Goal: Connect with others: Connect with others

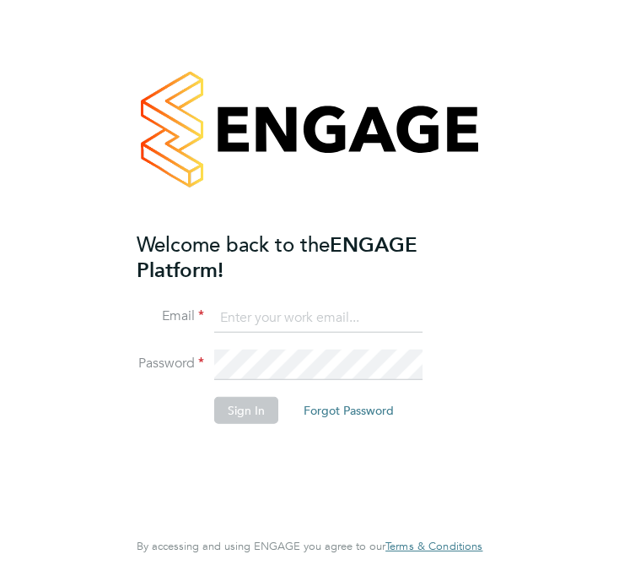
type input "jerryknight@itsconstruction.co.uk"
click at [241, 414] on button "Sign In" at bounding box center [246, 409] width 64 height 27
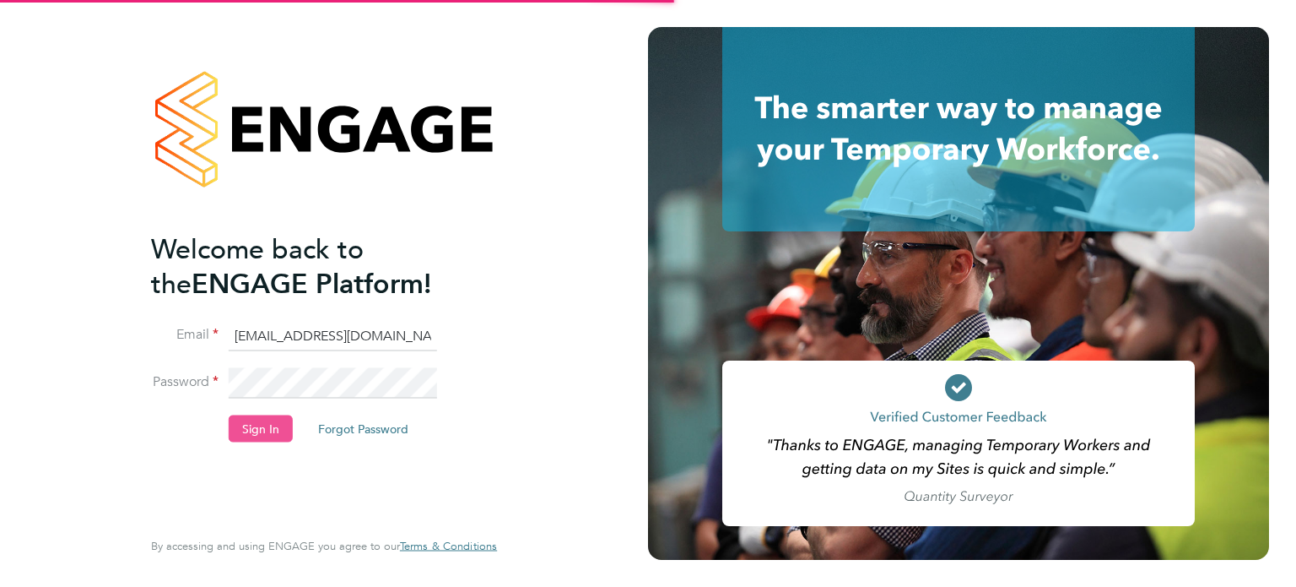
click at [273, 430] on button "Sign In" at bounding box center [261, 427] width 64 height 27
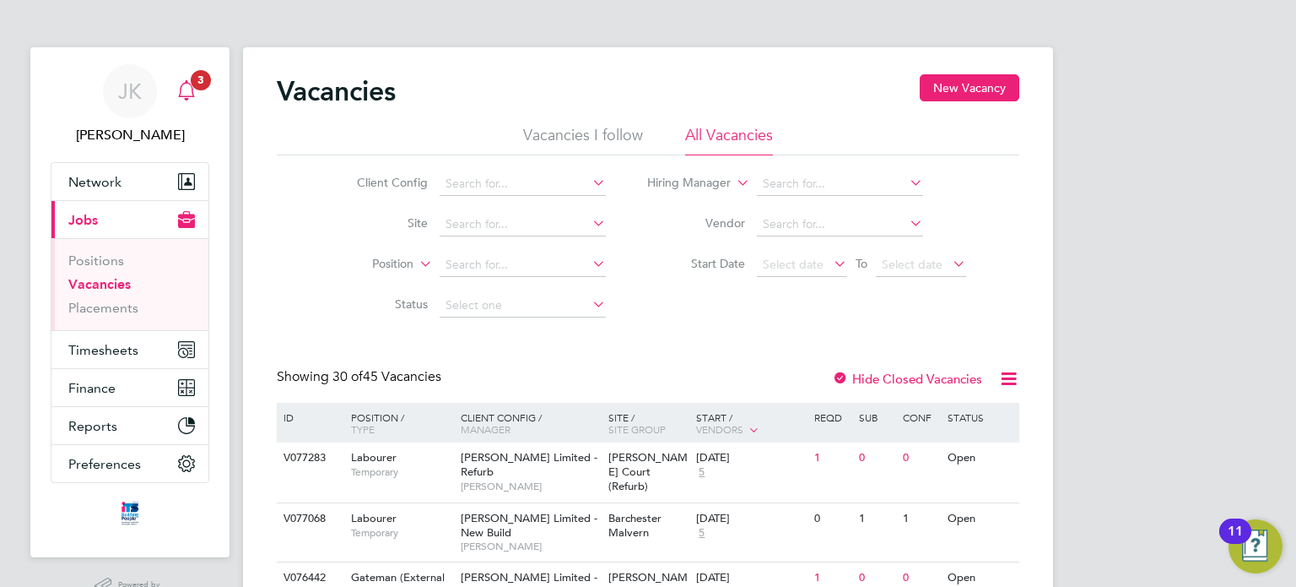
click at [199, 85] on span "3" at bounding box center [201, 80] width 20 height 20
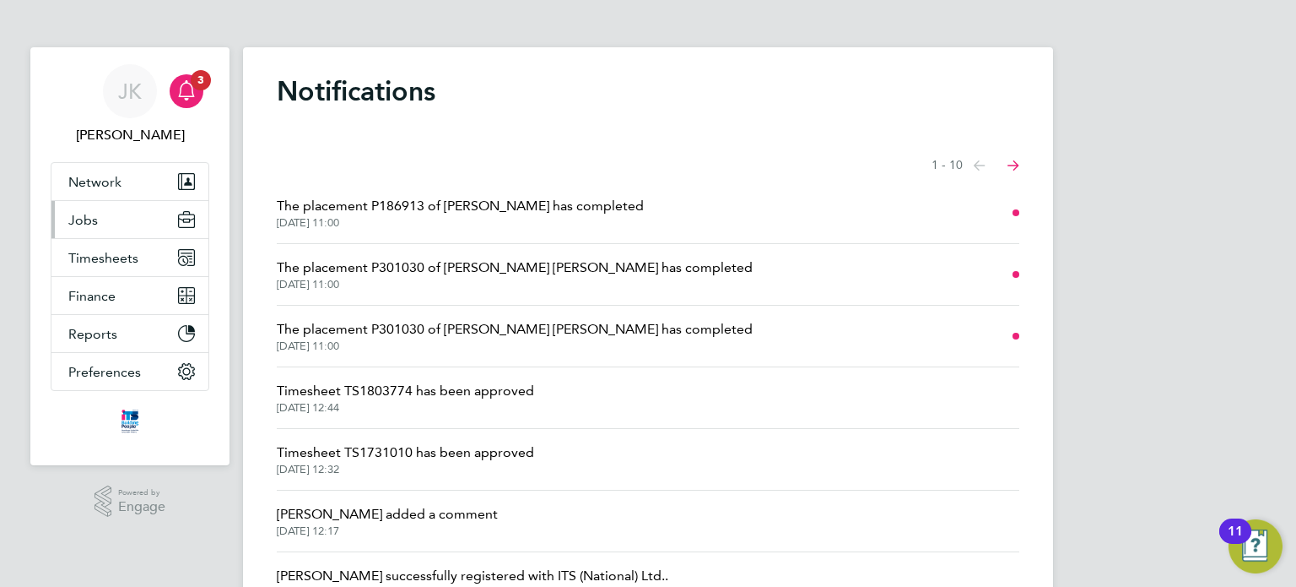
click at [112, 213] on button "Jobs" at bounding box center [129, 219] width 157 height 37
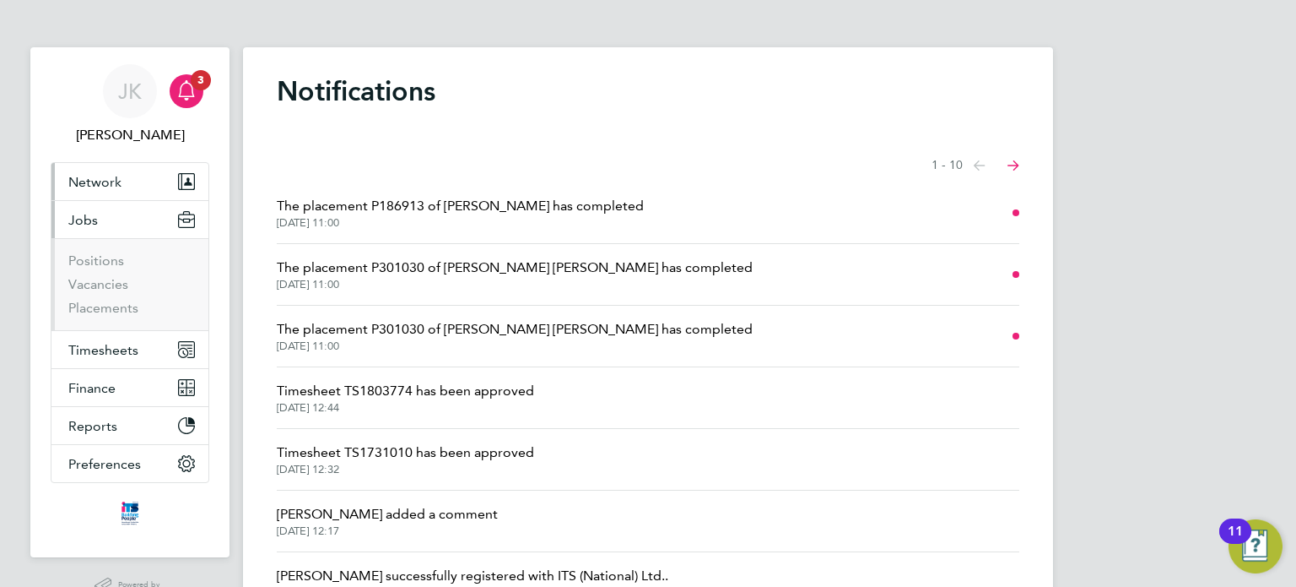
click at [103, 184] on span "Network" at bounding box center [94, 182] width 53 height 16
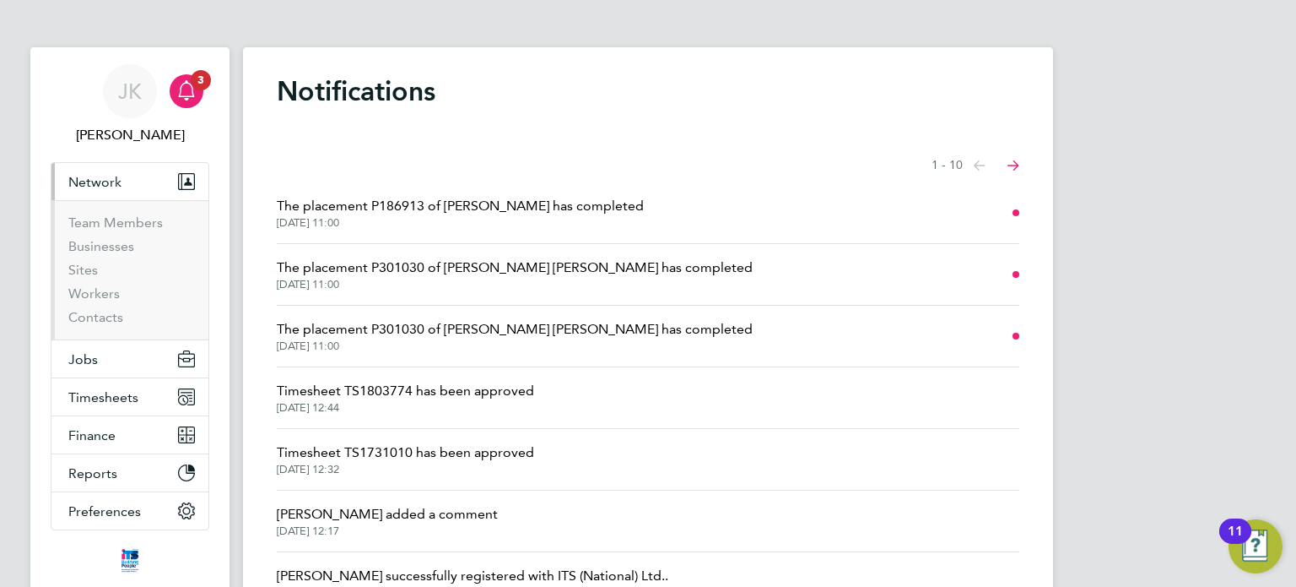
click at [91, 175] on span "Network" at bounding box center [94, 182] width 53 height 16
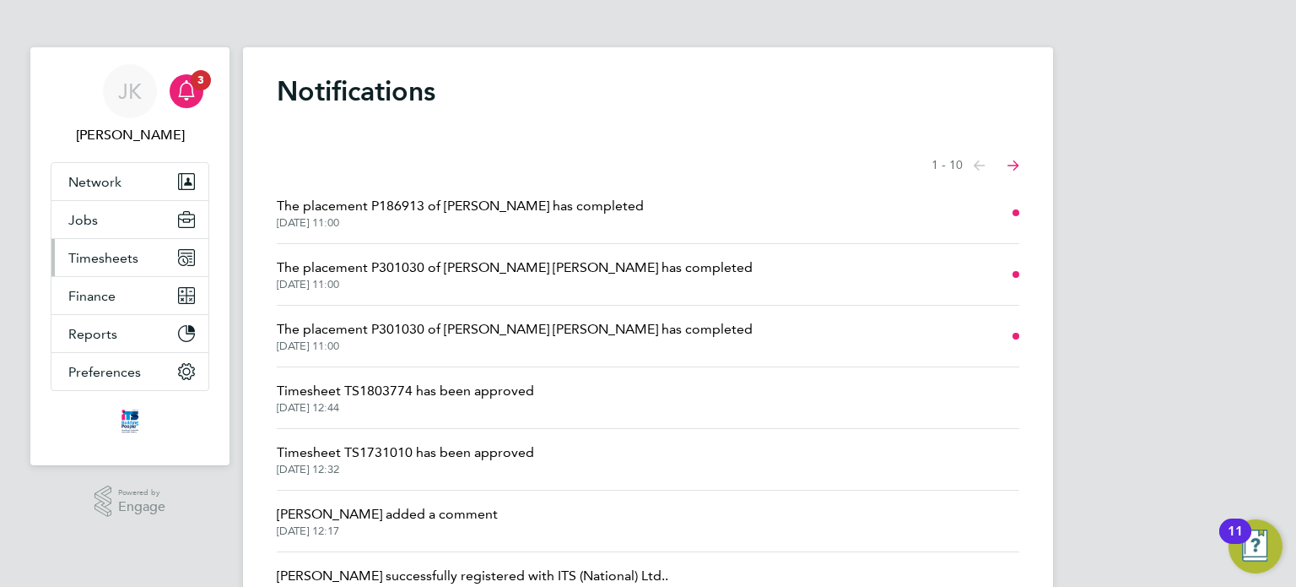
click at [99, 260] on span "Timesheets" at bounding box center [103, 258] width 70 height 16
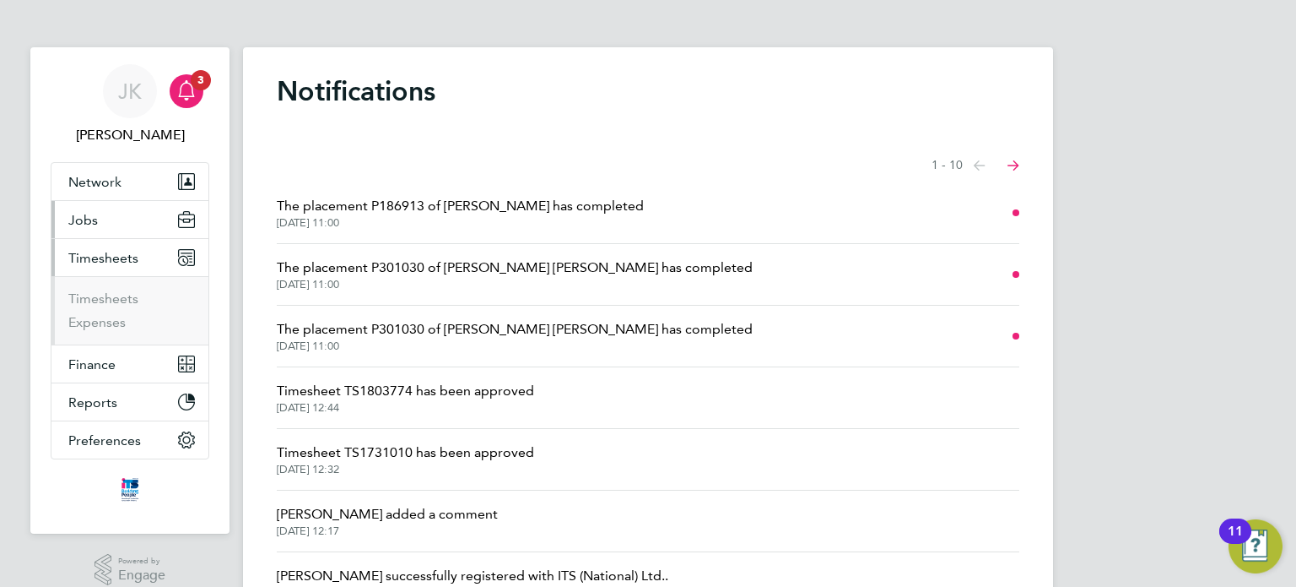
click at [84, 218] on span "Jobs" at bounding box center [83, 220] width 30 height 16
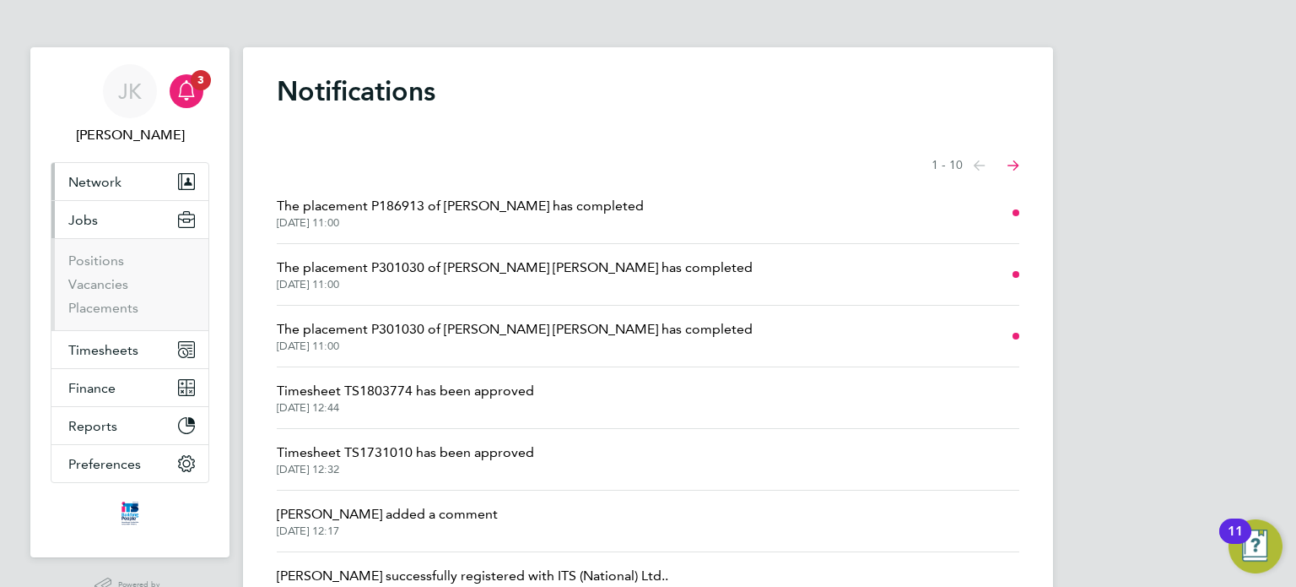
click at [101, 186] on span "Network" at bounding box center [94, 182] width 53 height 16
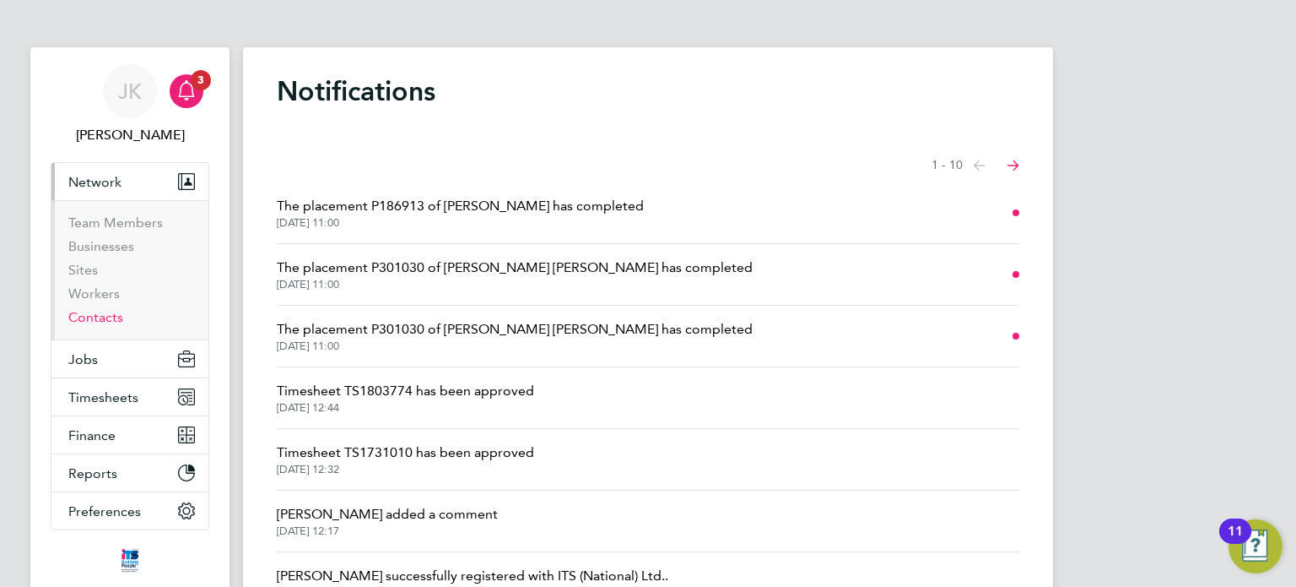
click at [97, 314] on link "Contacts" at bounding box center [95, 317] width 55 height 16
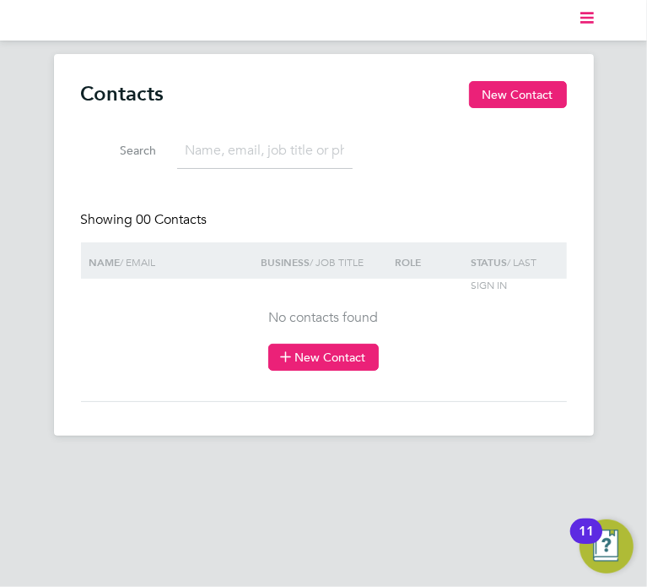
click at [349, 346] on button "New Contact" at bounding box center [323, 356] width 111 height 27
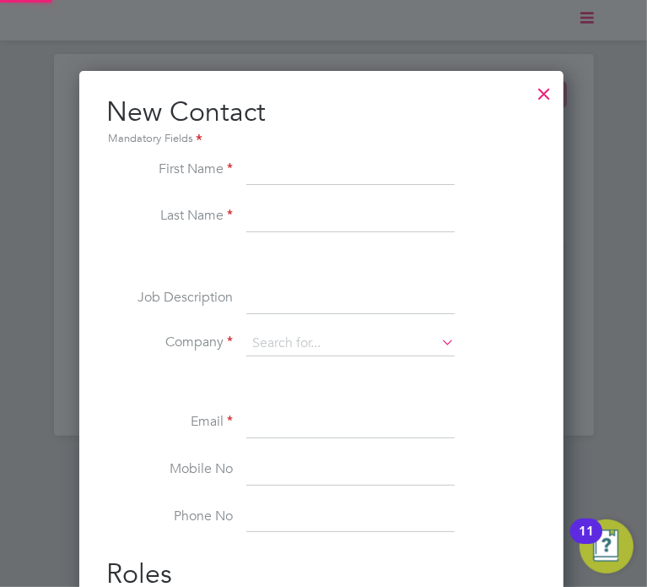
scroll to position [638, 489]
click at [550, 94] on div at bounding box center [544, 89] width 30 height 30
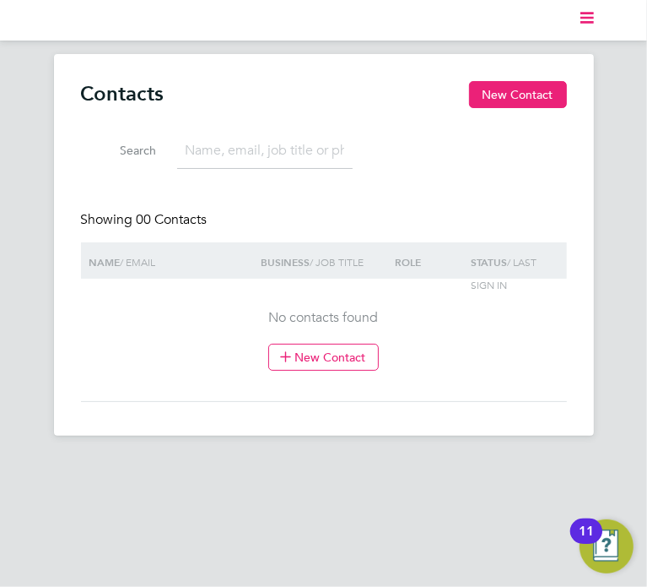
click at [277, 143] on input at bounding box center [265, 150] width 176 height 35
type input "vitor"
click at [497, 97] on button "New Contact" at bounding box center [518, 94] width 98 height 27
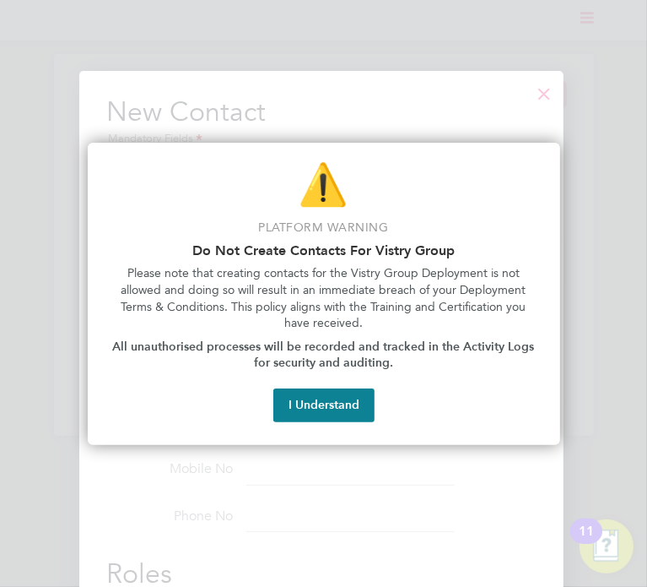
click at [342, 484] on div at bounding box center [323, 293] width 647 height 587
click at [304, 404] on button "I Understand" at bounding box center [323, 405] width 101 height 34
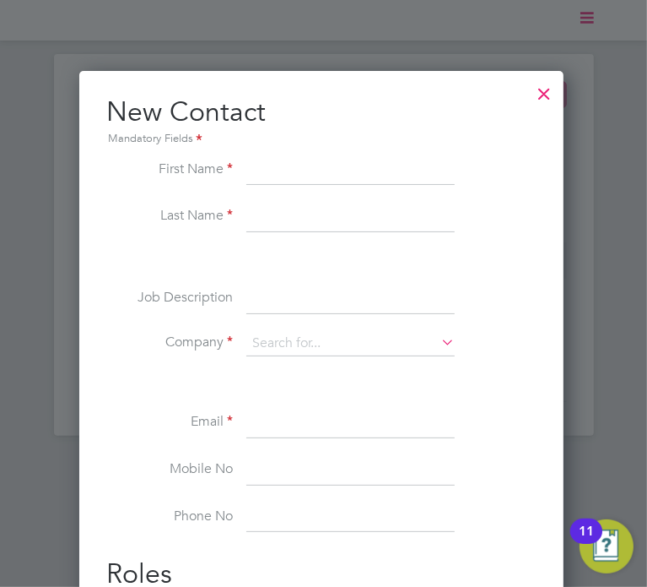
click at [550, 97] on div at bounding box center [544, 89] width 30 height 30
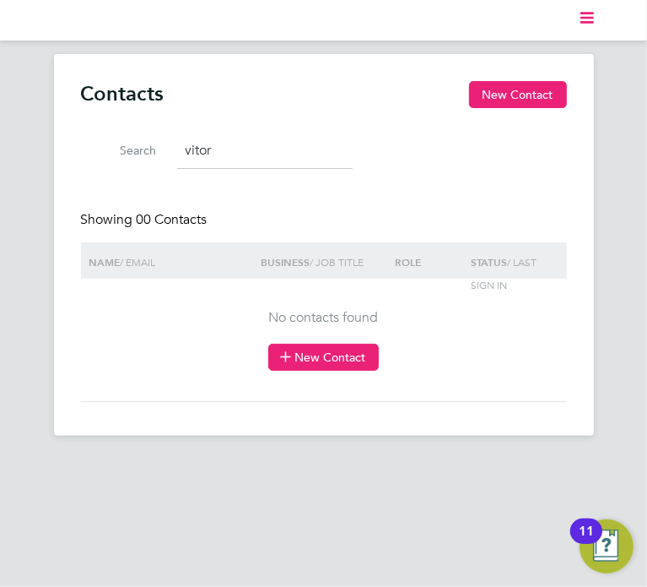
click at [331, 354] on button "New Contact" at bounding box center [323, 356] width 111 height 27
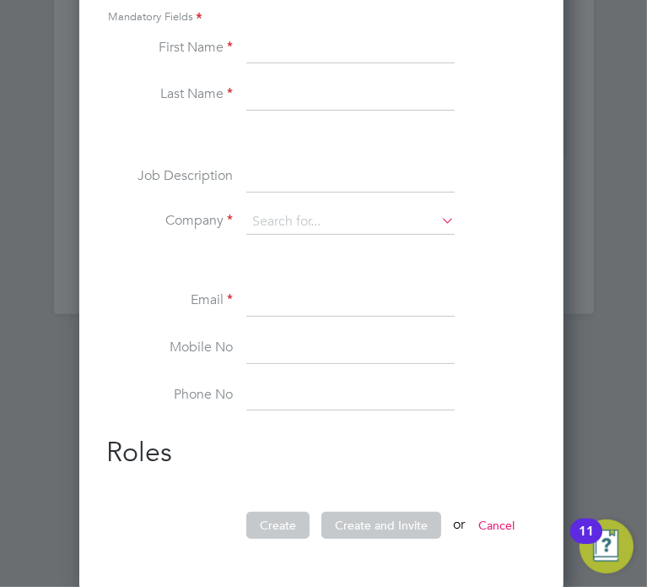
scroll to position [0, 0]
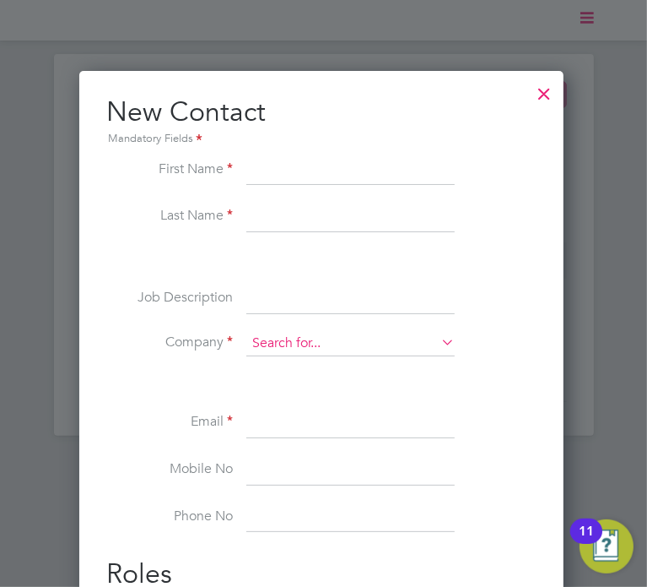
click at [306, 345] on input at bounding box center [350, 343] width 208 height 25
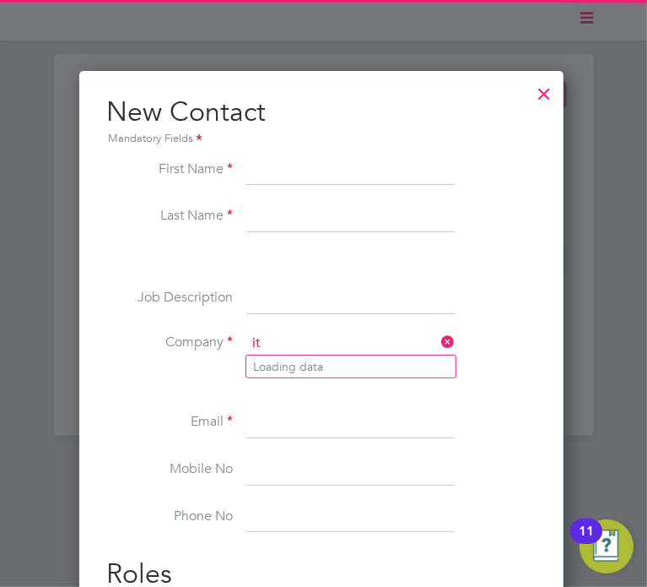
type input "i"
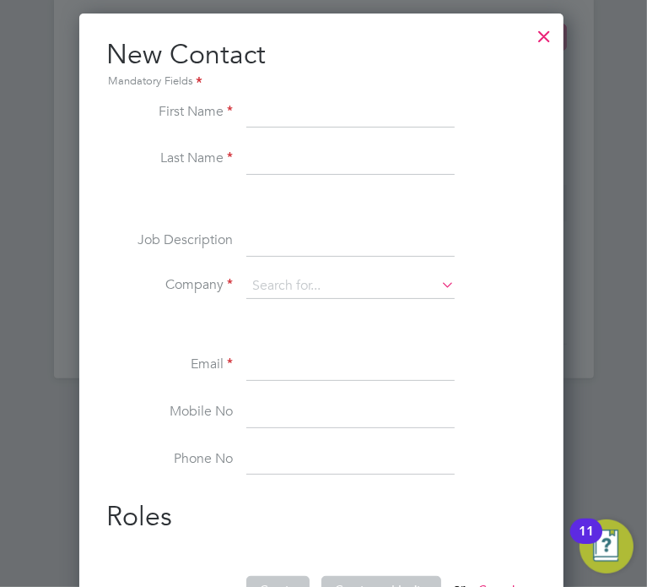
click at [549, 30] on div at bounding box center [544, 32] width 30 height 30
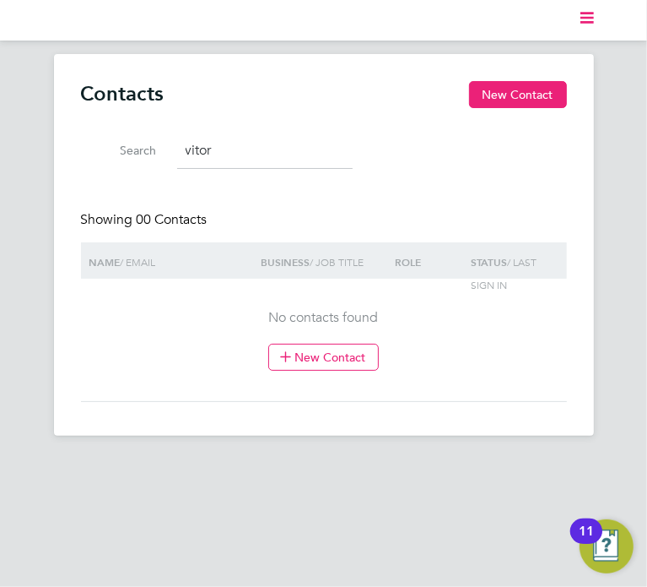
drag, startPoint x: 230, startPoint y: 141, endPoint x: 37, endPoint y: 138, distance: 193.3
click at [37, 138] on div "Contacts New Contact Search vitor Showing 00 Contacts Name / Email Business / J…" at bounding box center [323, 244] width 647 height 381
